Goal: Navigation & Orientation: Locate item on page

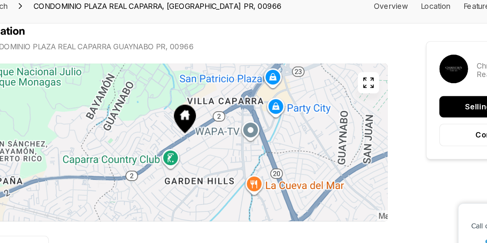
scroll to position [434, 0]
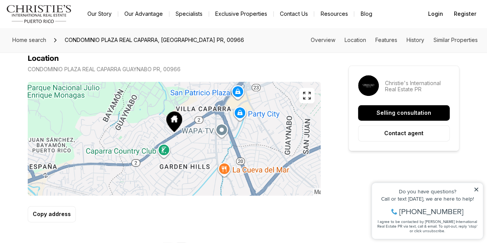
click at [303, 93] on icon "button" at bounding box center [306, 95] width 7 height 7
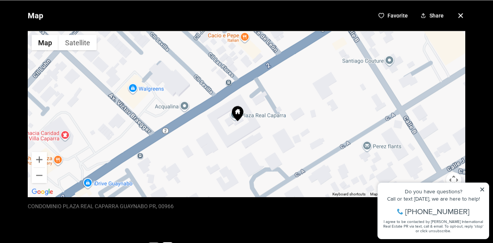
click at [80, 34] on div at bounding box center [246, 114] width 437 height 166
click at [79, 38] on button "Satellite" at bounding box center [77, 42] width 38 height 15
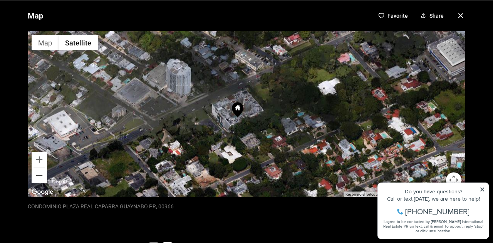
click at [36, 173] on button "Zoom out" at bounding box center [39, 174] width 15 height 15
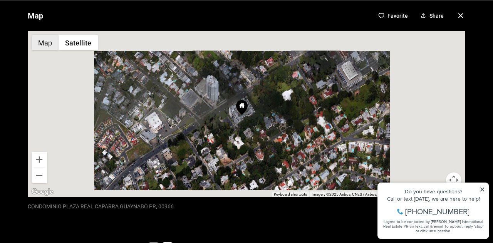
click at [51, 40] on button "Map" at bounding box center [45, 42] width 27 height 15
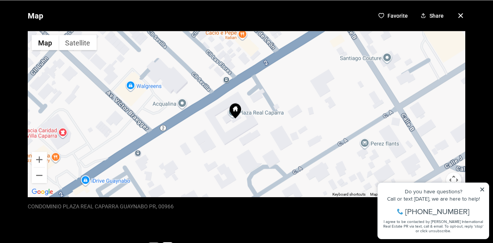
click at [0, 30] on div "Map Favorite Share ← Move left → Move right ↑ Move up ↓ Move down + Zoom in - Z…" at bounding box center [246, 121] width 493 height 243
click at [456, 14] on icon "button" at bounding box center [460, 15] width 9 height 9
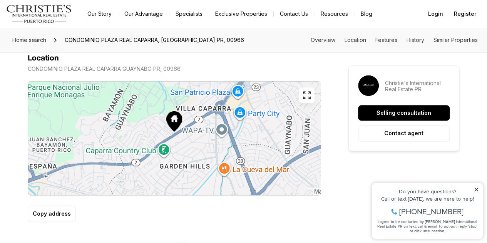
scroll to position [443, 0]
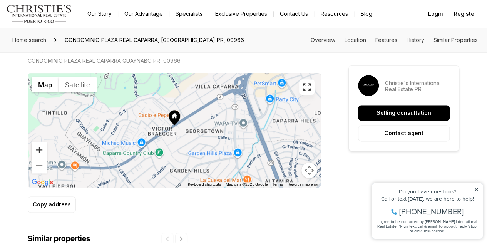
click at [36, 149] on button "Zoom in" at bounding box center [39, 149] width 15 height 15
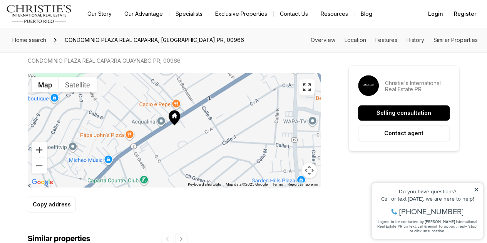
click at [36, 149] on button "Zoom in" at bounding box center [39, 149] width 15 height 15
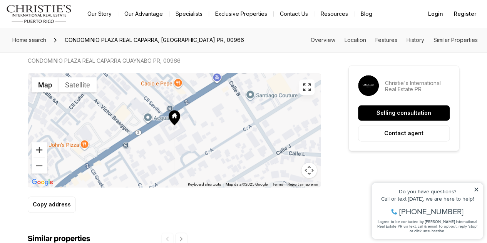
click at [36, 149] on button "Zoom in" at bounding box center [39, 149] width 15 height 15
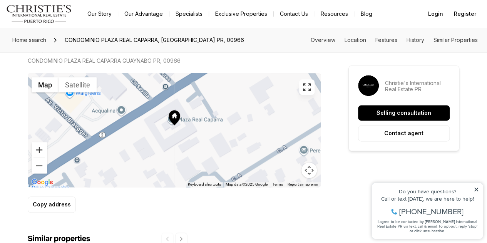
click at [36, 149] on button "Zoom in" at bounding box center [39, 149] width 15 height 15
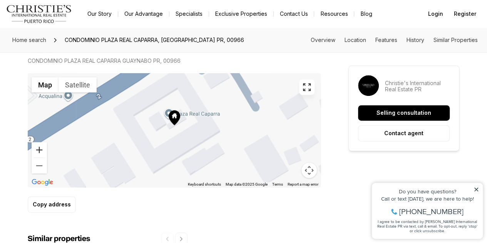
click at [42, 145] on button "Zoom in" at bounding box center [39, 149] width 15 height 15
